Goal: Transaction & Acquisition: Purchase product/service

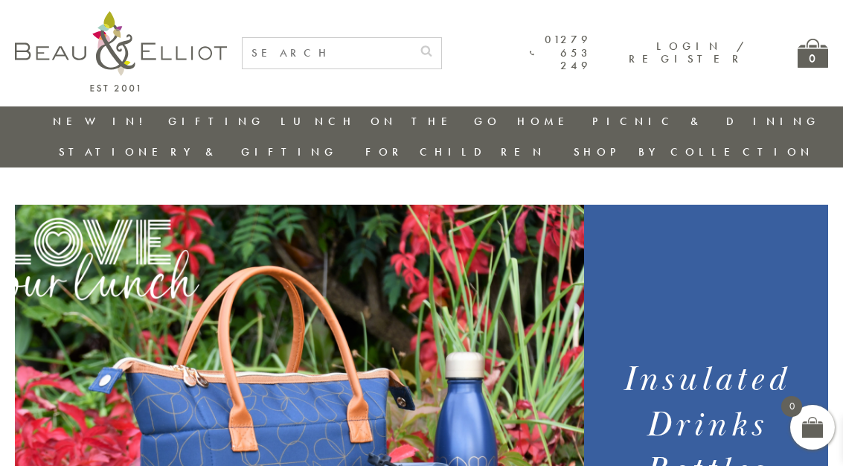
click at [295, 159] on link "Insulated Lunch Bags" at bounding box center [362, 165] width 134 height 26
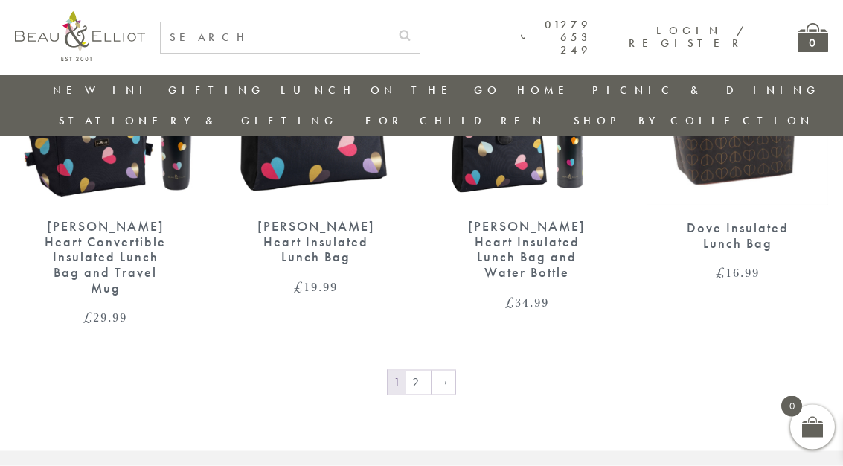
scroll to position [2326, 0]
click at [450, 370] on link "→" at bounding box center [444, 382] width 24 height 24
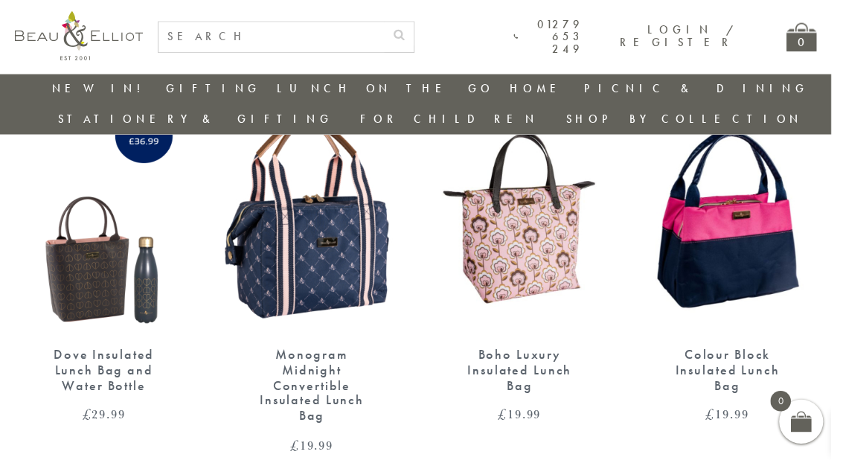
scroll to position [493, 0]
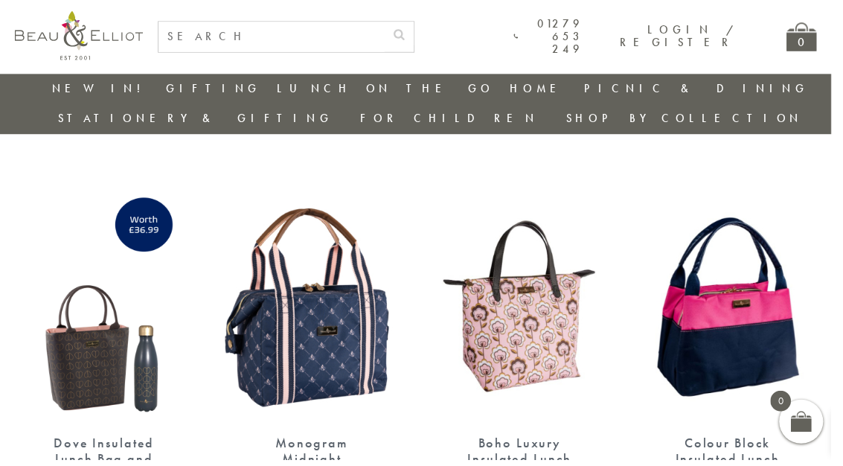
click at [305, 317] on img at bounding box center [316, 311] width 181 height 234
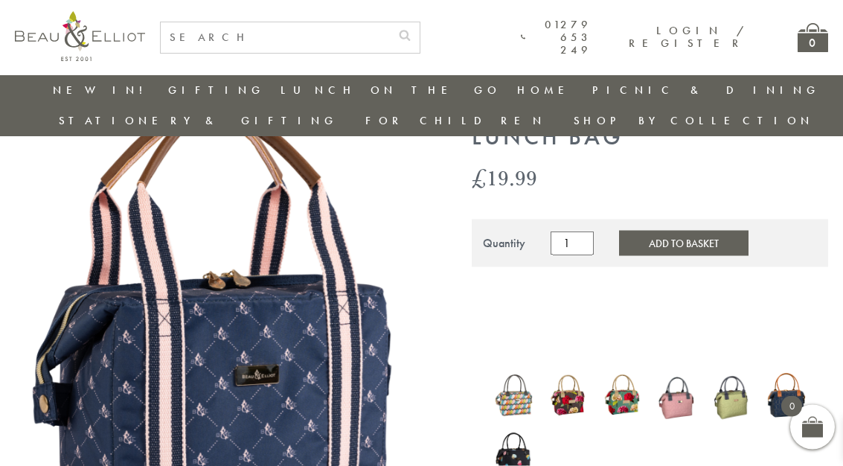
scroll to position [122, 0]
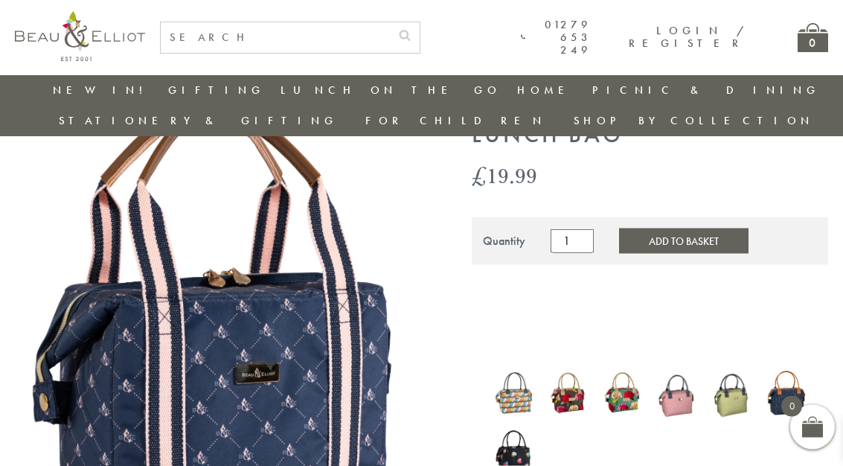
click at [790, 367] on img at bounding box center [786, 393] width 39 height 53
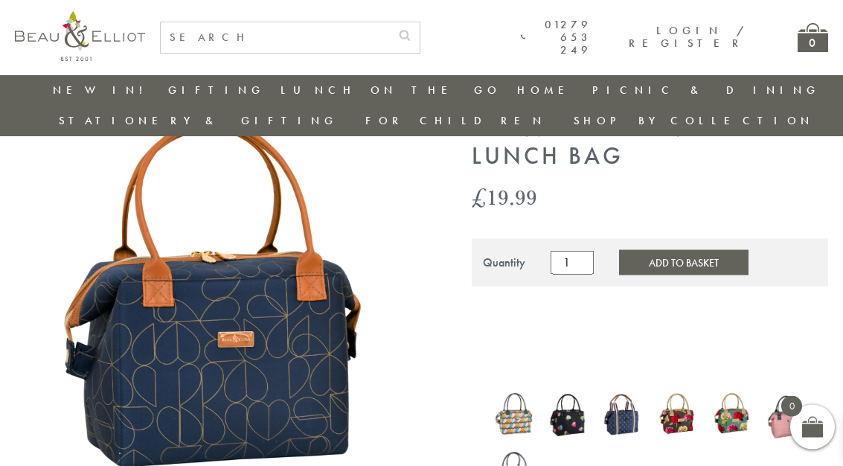
scroll to position [101, 0]
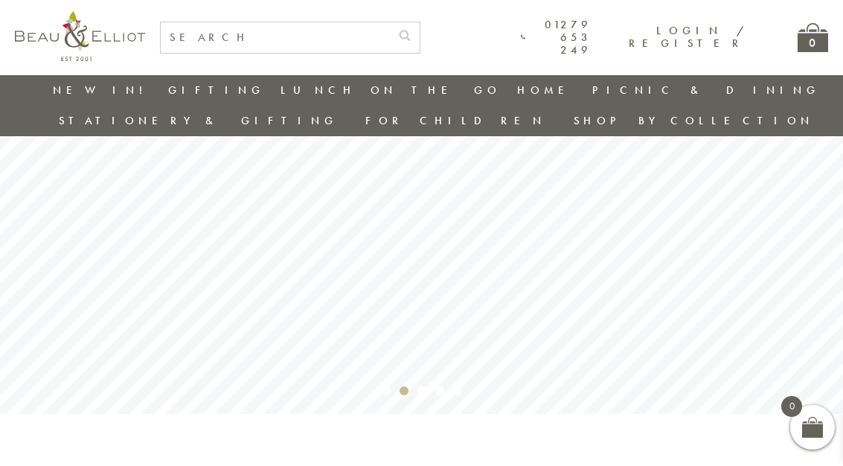
scroll to position [101, 0]
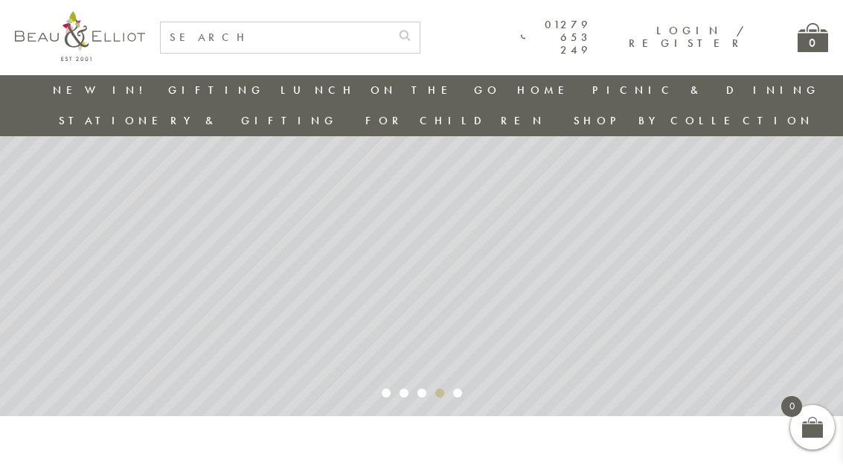
click at [607, 132] on link "Picnic Cool Bags & Family Picnic Sets" at bounding box center [674, 146] width 134 height 51
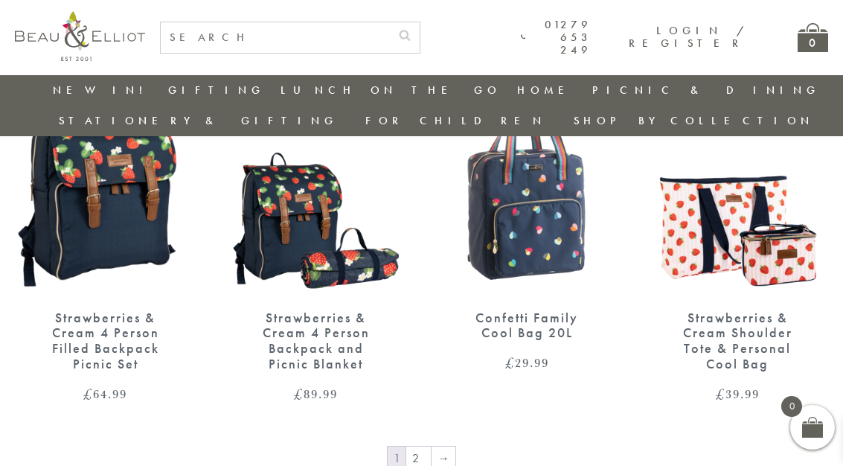
scroll to position [2211, 0]
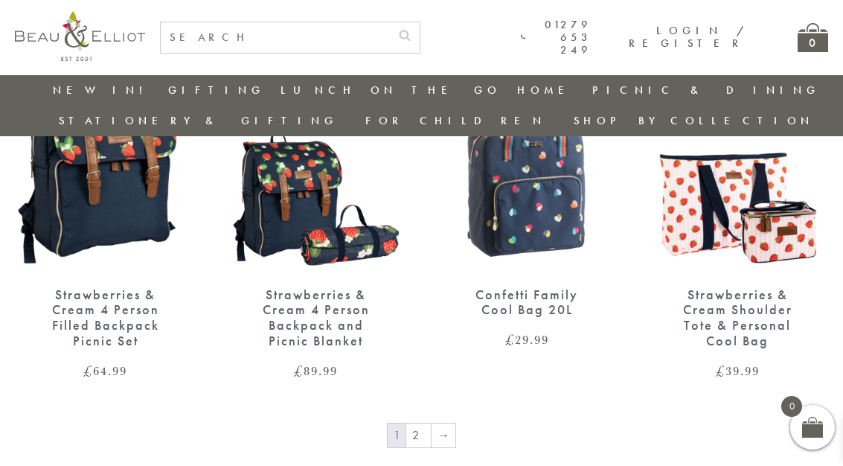
click at [447, 424] on link "→" at bounding box center [444, 436] width 24 height 24
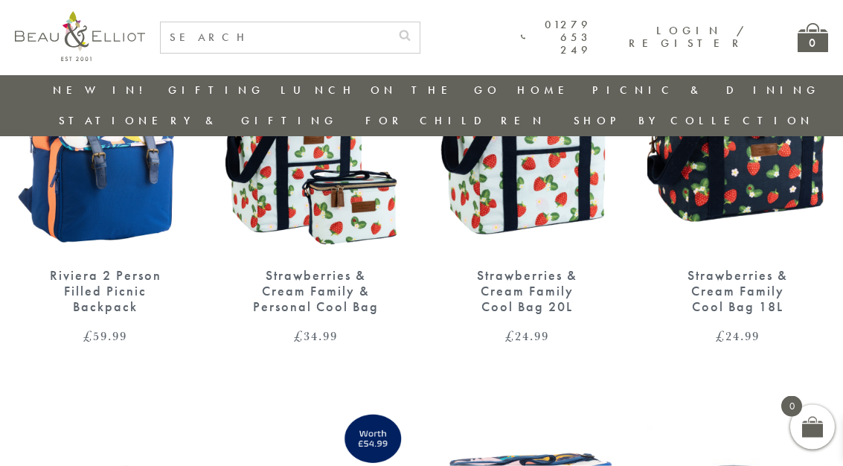
scroll to position [668, 0]
click at [183, 154] on link "Lunch On The Go" at bounding box center [250, 167] width 134 height 26
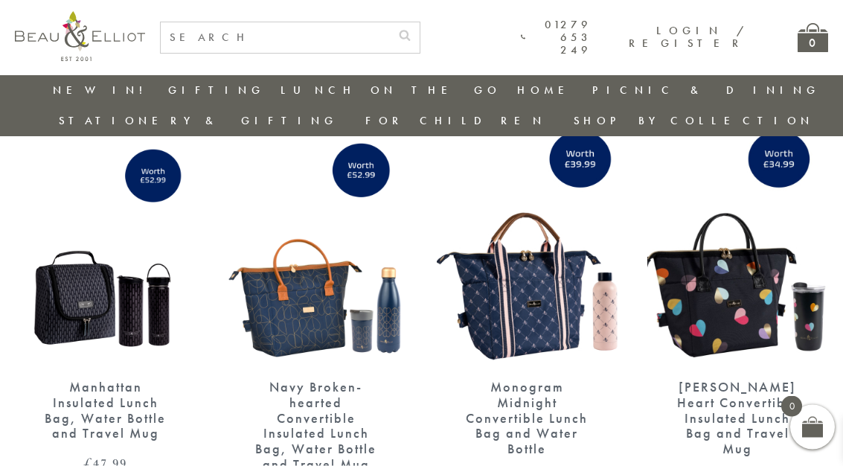
scroll to position [0, 12]
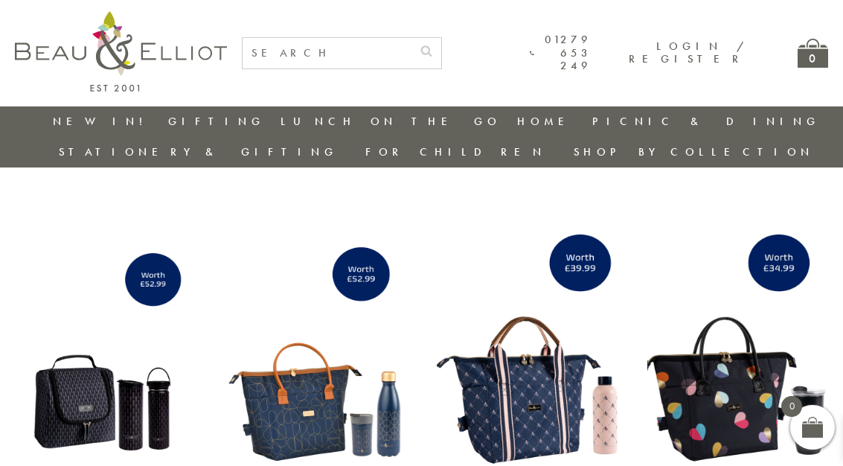
click at [295, 155] on link "Insulated Lunch Bags" at bounding box center [362, 165] width 134 height 26
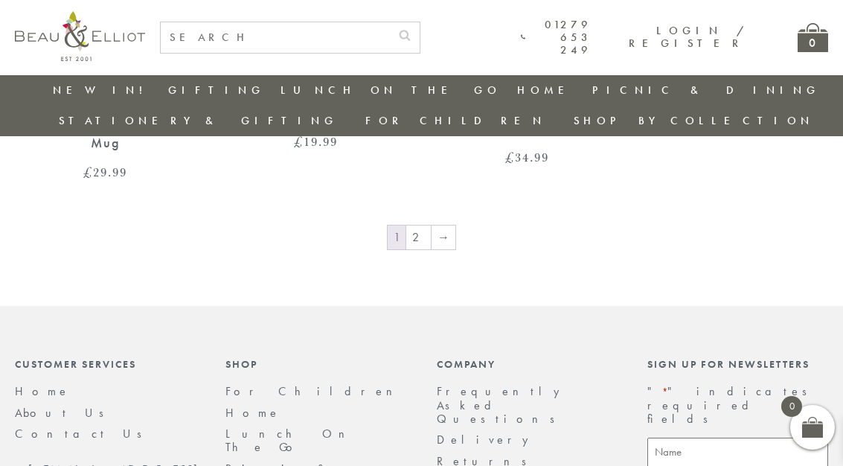
scroll to position [2455, 12]
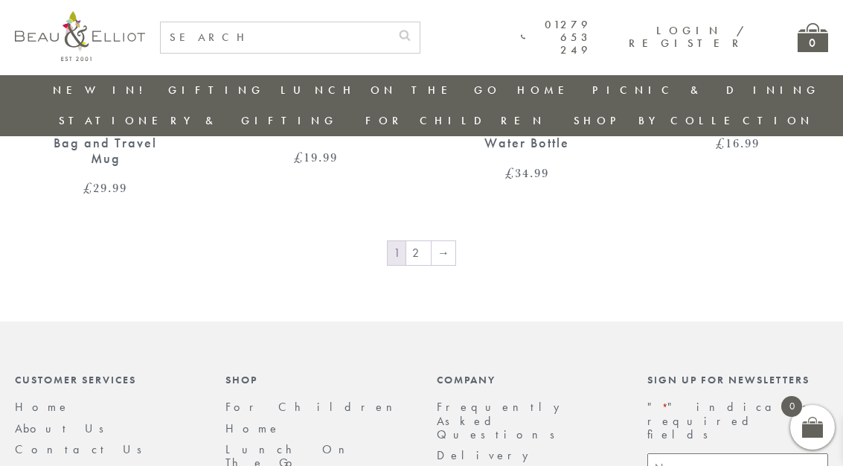
click at [434, 241] on link "→" at bounding box center [444, 253] width 24 height 24
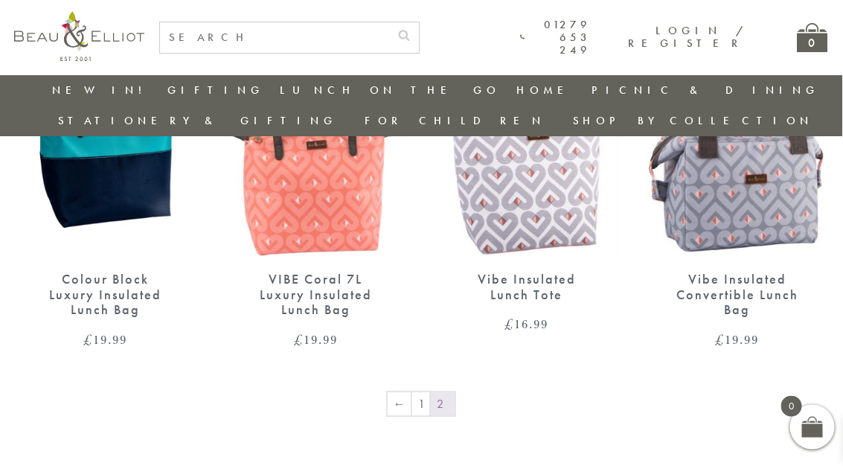
scroll to position [1078, 10]
click at [388, 392] on link "←" at bounding box center [400, 404] width 24 height 24
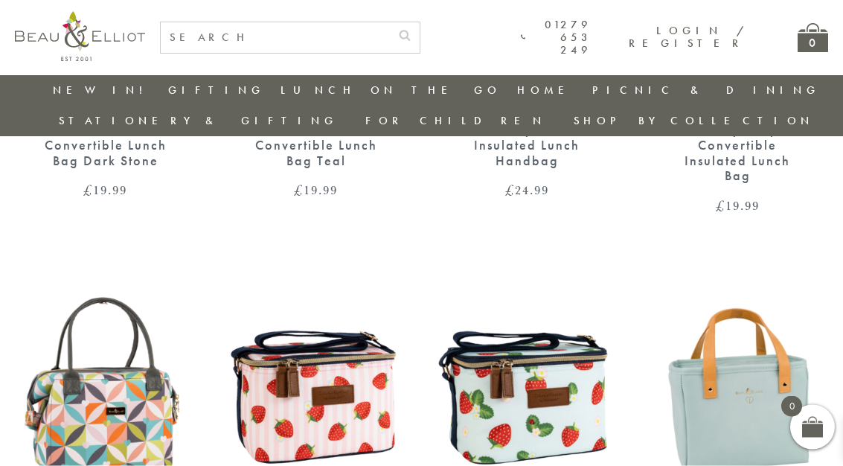
scroll to position [829, 8]
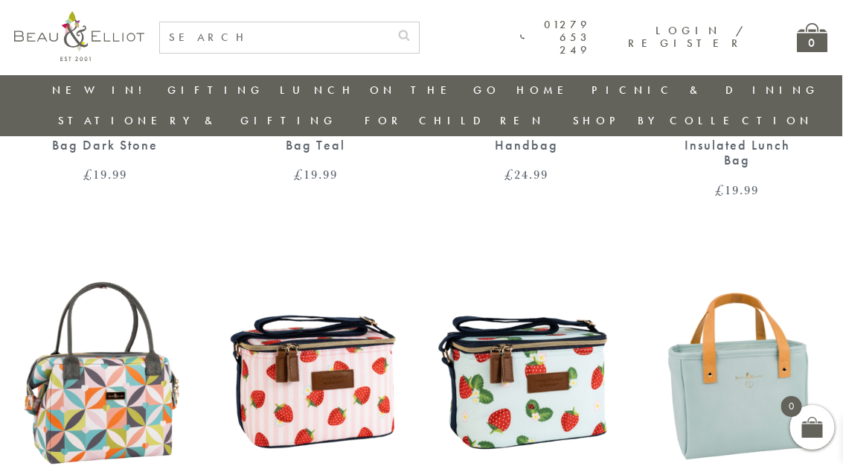
click at [117, 365] on img at bounding box center [105, 373] width 181 height 234
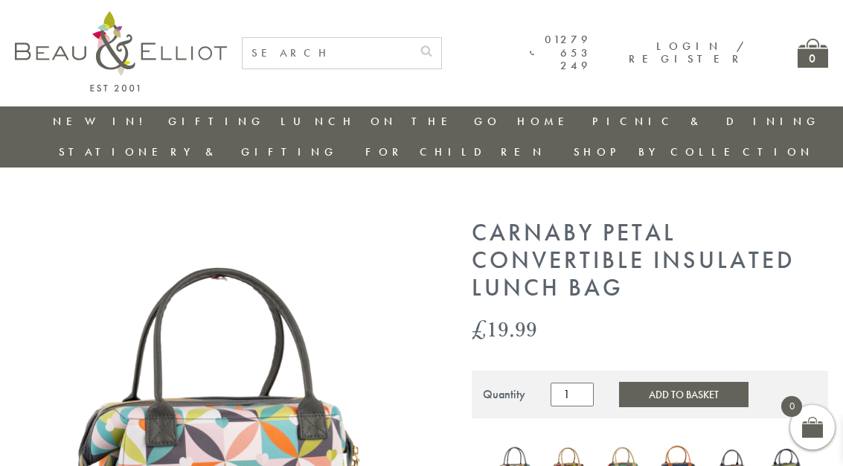
scroll to position [38, 0]
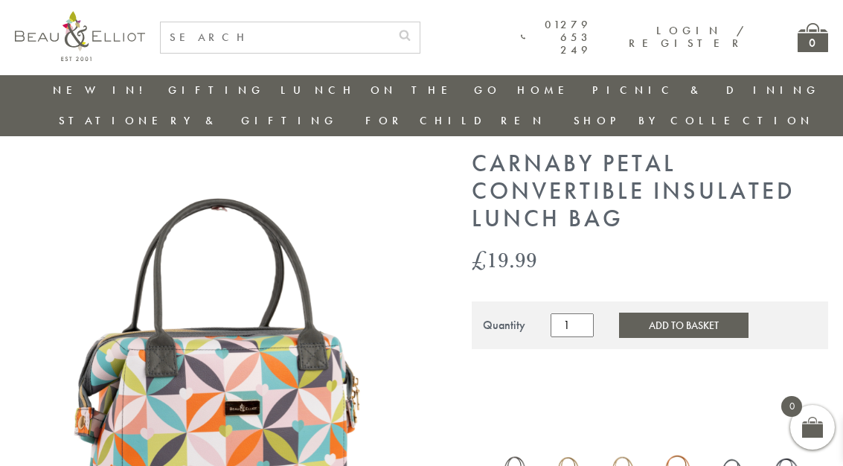
click at [654, 313] on button "Add to Basket" at bounding box center [684, 325] width 130 height 25
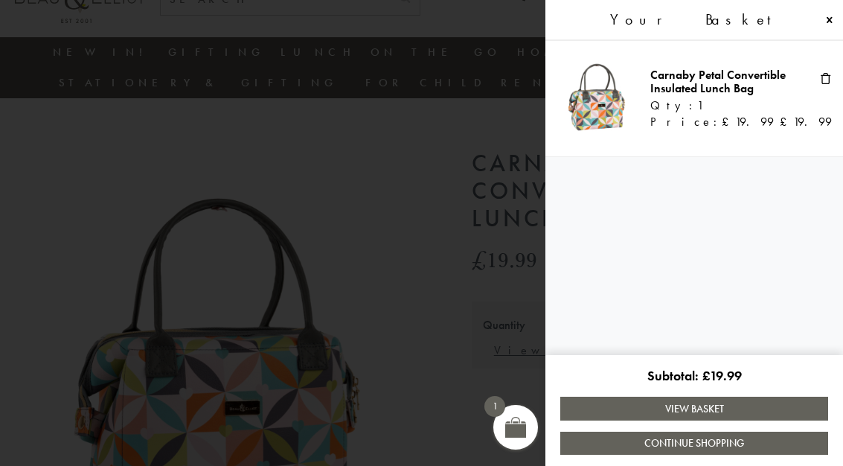
click at [689, 420] on link "View Basket" at bounding box center [694, 408] width 268 height 23
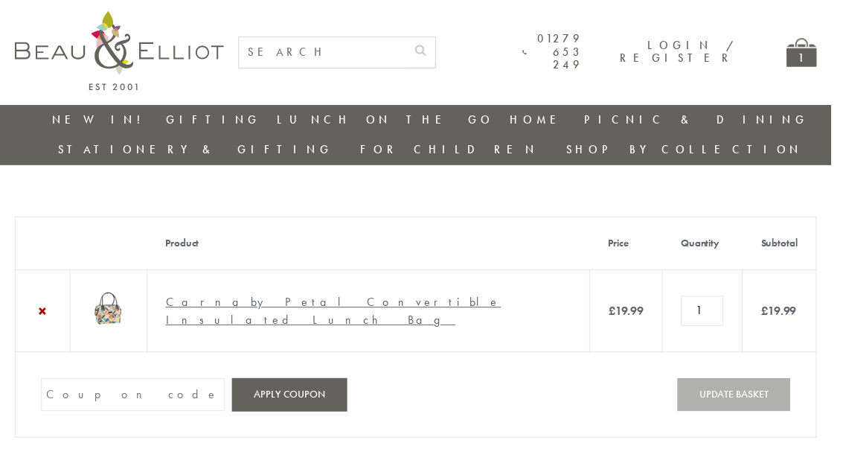
click at [296, 231] on link "Insulated Travel Mugs" at bounding box center [362, 250] width 134 height 39
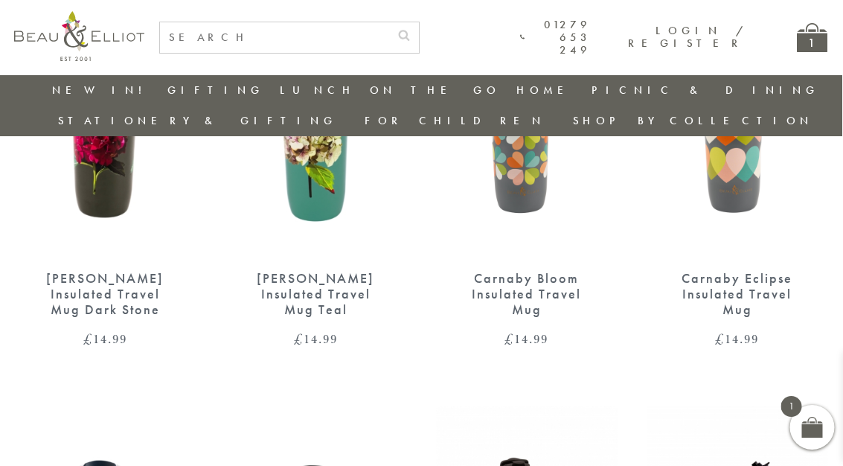
scroll to position [664, 4]
click at [338, 113] on link "Stationery & Gifting" at bounding box center [198, 120] width 279 height 15
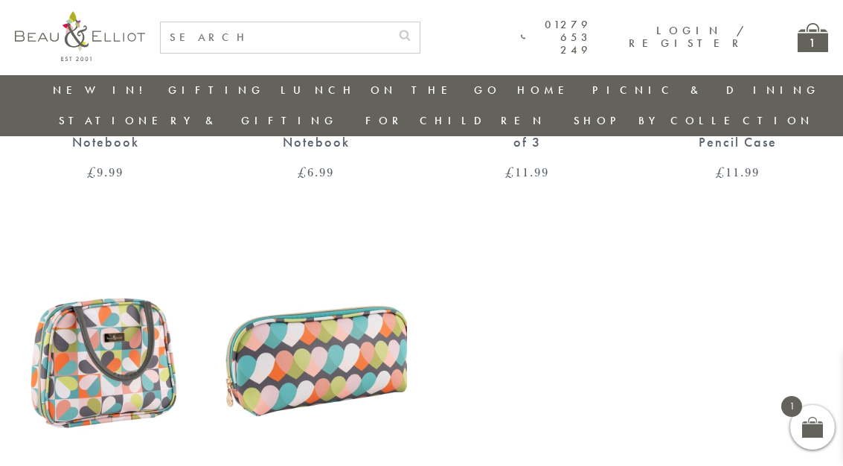
scroll to position [1184, 0]
click at [607, 131] on link "Picnic Cool Bags & Family Picnic Sets" at bounding box center [674, 146] width 134 height 51
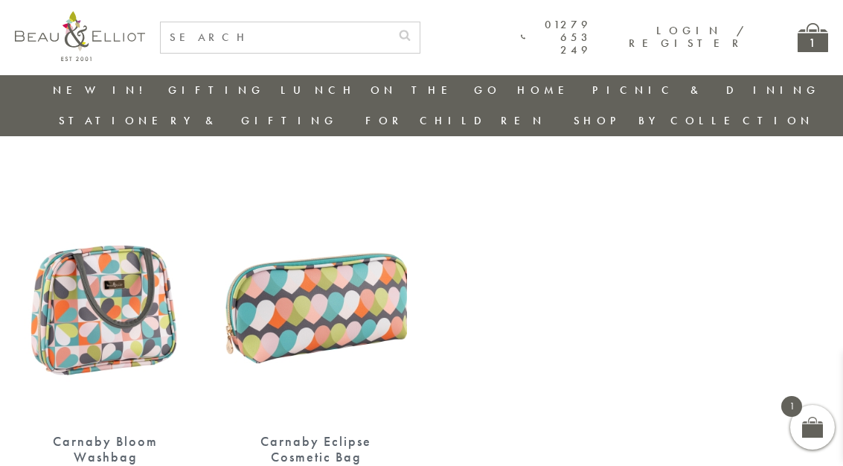
click at [295, 246] on link "Insulated Flasks" at bounding box center [362, 259] width 134 height 26
